Goal: Information Seeking & Learning: Find specific fact

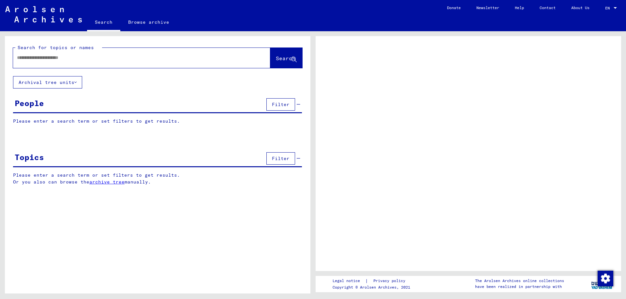
click at [103, 84] on div "Search for topics or names Search Archival tree units People Filter Please ente…" at bounding box center [157, 115] width 305 height 159
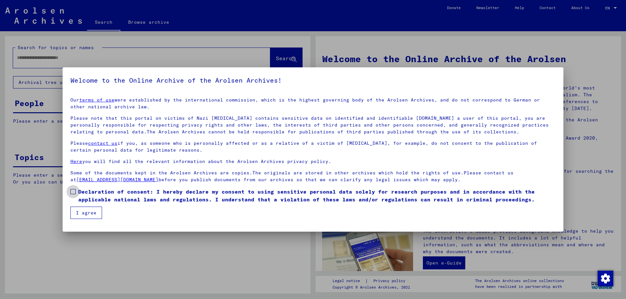
drag, startPoint x: 72, startPoint y: 192, endPoint x: 77, endPoint y: 196, distance: 6.1
click at [72, 192] on span at bounding box center [72, 191] width 5 height 5
click at [80, 210] on button "I agree" at bounding box center [86, 213] width 32 height 12
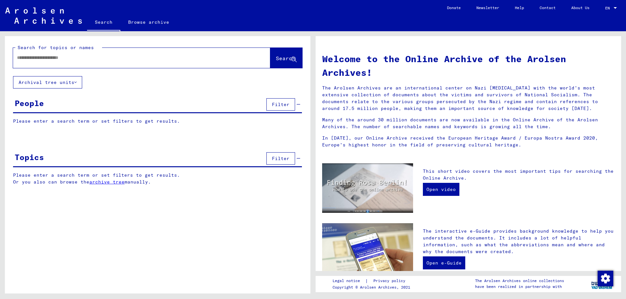
click at [39, 55] on input "text" at bounding box center [134, 57] width 234 height 7
type input "**********"
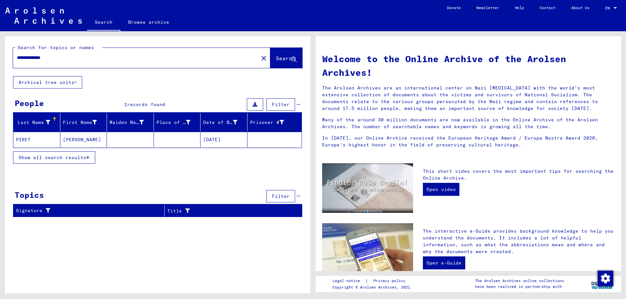
drag, startPoint x: 63, startPoint y: 59, endPoint x: 0, endPoint y: 59, distance: 62.9
click at [0, 59] on div "**********" at bounding box center [156, 162] width 313 height 263
type input "******"
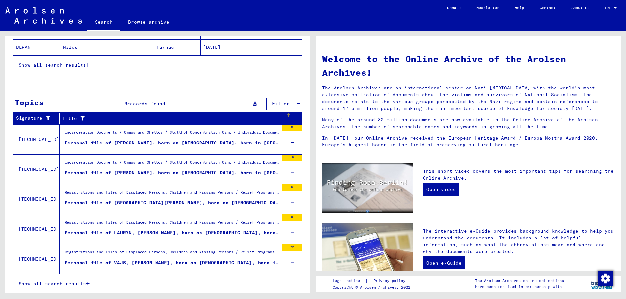
scroll to position [59, 0]
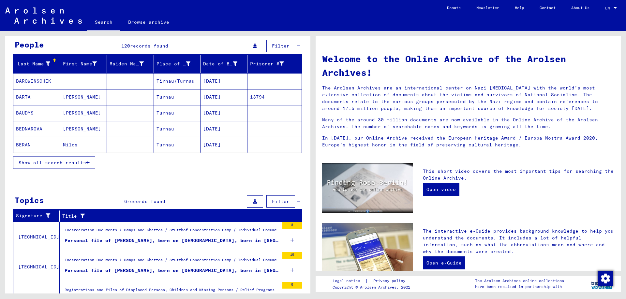
click at [52, 163] on span "Show all search results" at bounding box center [52, 163] width 67 height 6
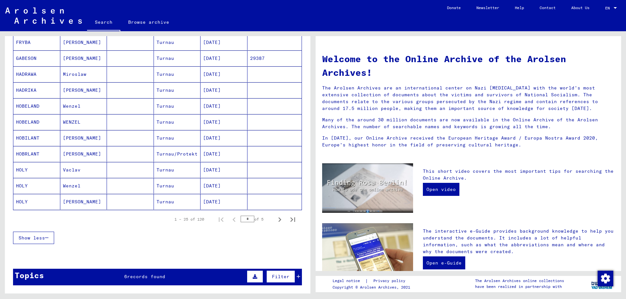
scroll to position [352, 0]
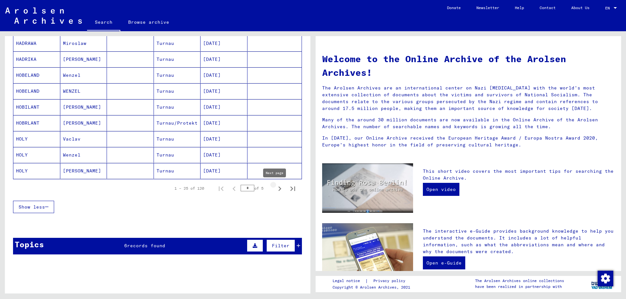
click at [275, 189] on icon "Next page" at bounding box center [279, 188] width 9 height 9
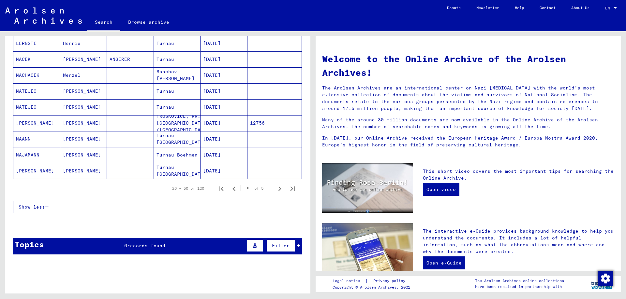
click at [275, 189] on icon "Next page" at bounding box center [279, 188] width 9 height 9
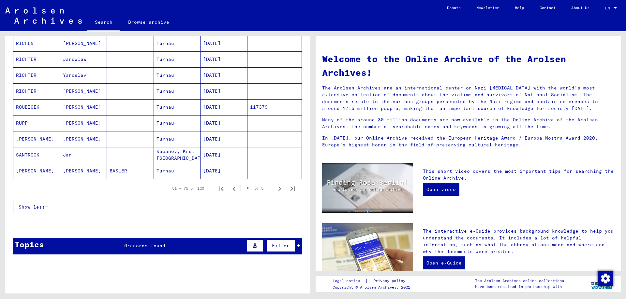
click at [275, 189] on icon "Next page" at bounding box center [279, 188] width 9 height 9
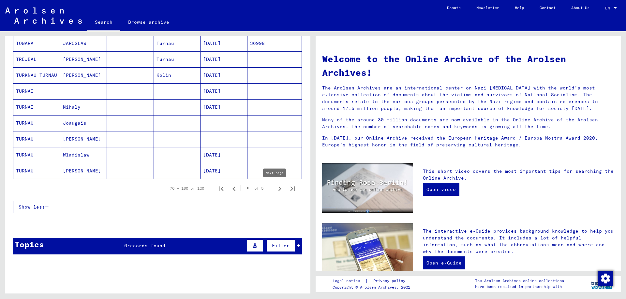
click at [275, 188] on icon "Next page" at bounding box center [279, 188] width 9 height 9
type input "*"
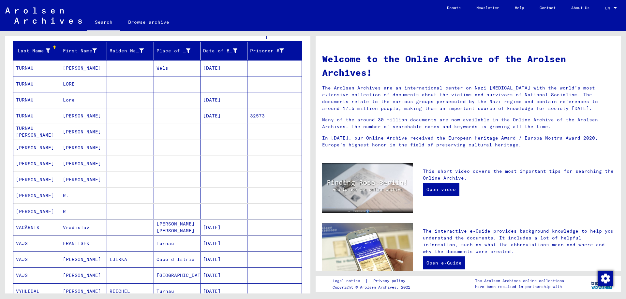
scroll to position [59, 0]
